Goal: Transaction & Acquisition: Purchase product/service

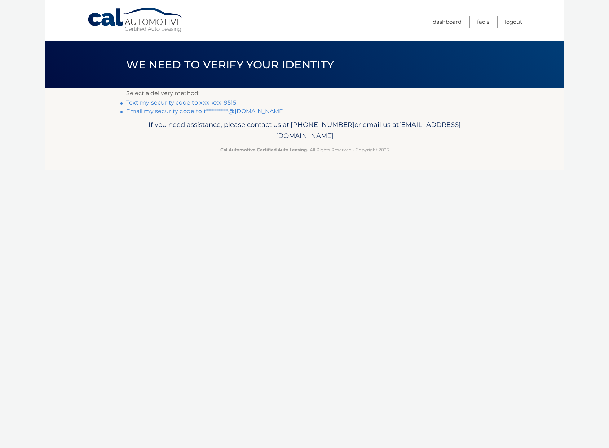
click at [222, 101] on link "Text my security code to xxx-xxx-9515" at bounding box center [181, 102] width 110 height 7
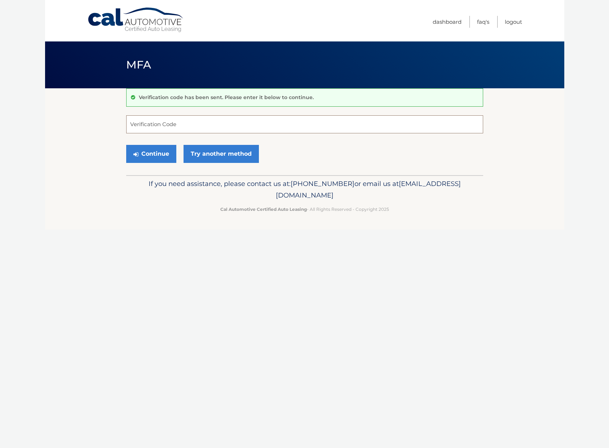
click at [212, 123] on input "Verification Code" at bounding box center [304, 124] width 357 height 18
type input "050280"
click at [152, 151] on button "Continue" at bounding box center [151, 154] width 50 height 18
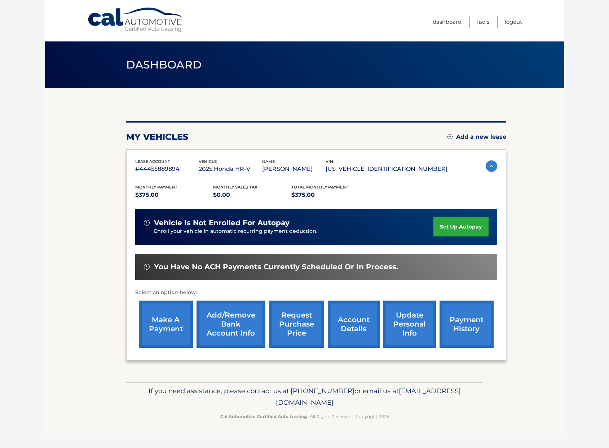
click at [174, 315] on link "make a payment" at bounding box center [166, 324] width 54 height 47
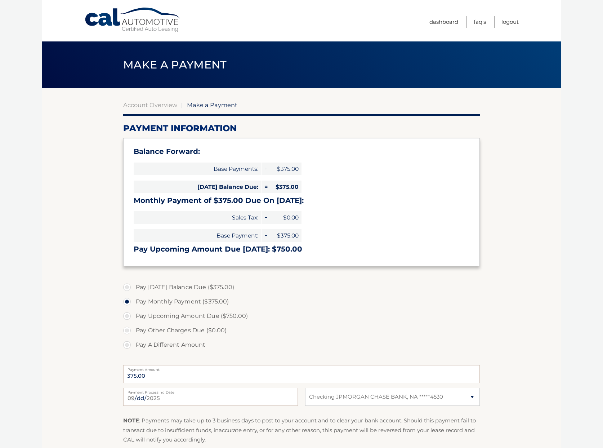
select select "YjM2NjJiY2YtYzRhMi00OTNmLTlhOWQtNzRiMmRkNjIxYTM1"
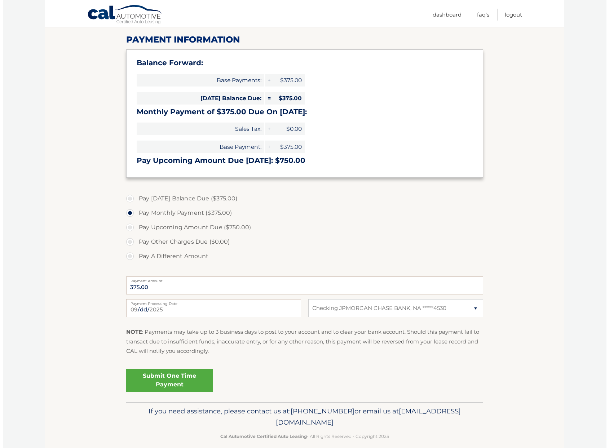
scroll to position [98, 0]
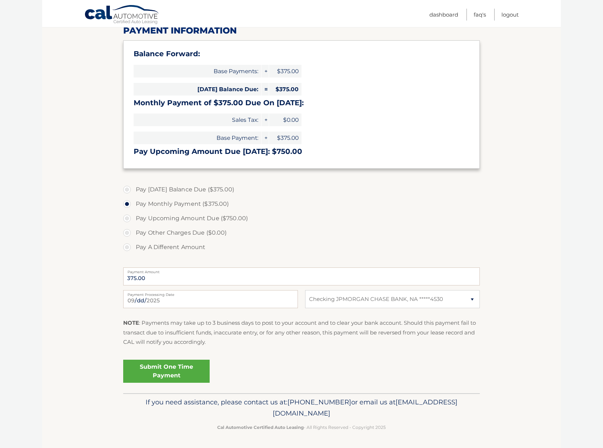
click at [128, 189] on label "Pay Today's Balance Due ($375.00)" at bounding box center [301, 189] width 357 height 14
click at [128, 189] on input "Pay Today's Balance Due ($375.00)" at bounding box center [129, 188] width 7 height 12
radio input "true"
click at [184, 369] on link "Submit One Time Payment" at bounding box center [166, 371] width 87 height 23
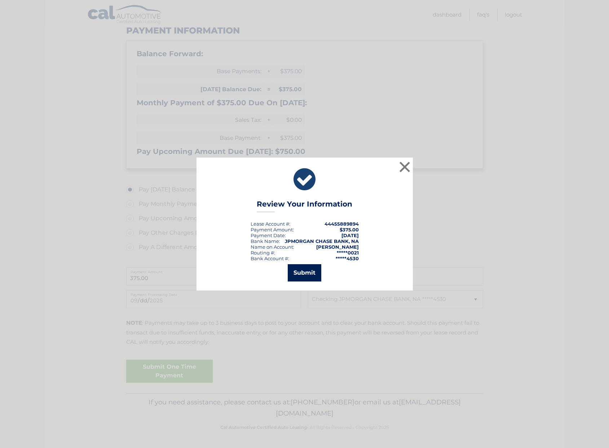
click at [307, 270] on button "Submit" at bounding box center [305, 272] width 34 height 17
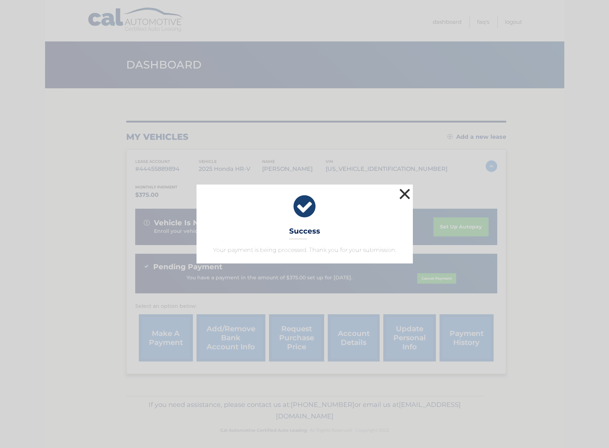
click at [403, 194] on button "×" at bounding box center [405, 194] width 14 height 14
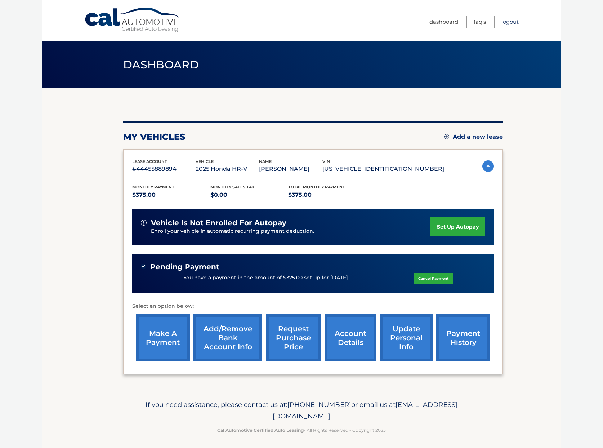
click at [505, 25] on link "Logout" at bounding box center [510, 22] width 17 height 12
